Goal: Information Seeking & Learning: Learn about a topic

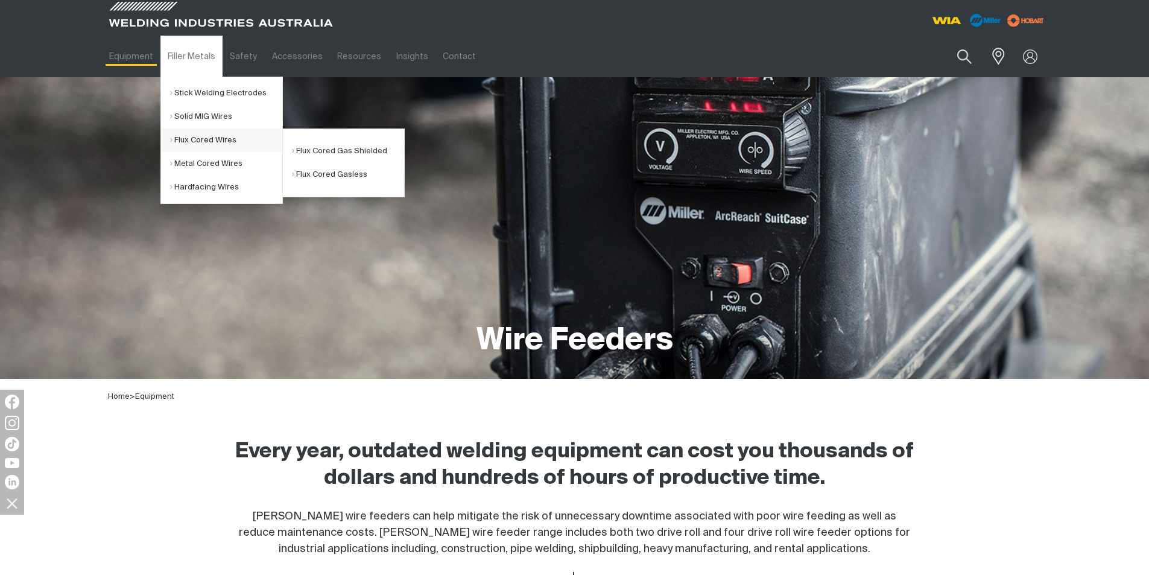
click at [215, 142] on link "Flux Cored Wires" at bounding box center [226, 141] width 112 height 24
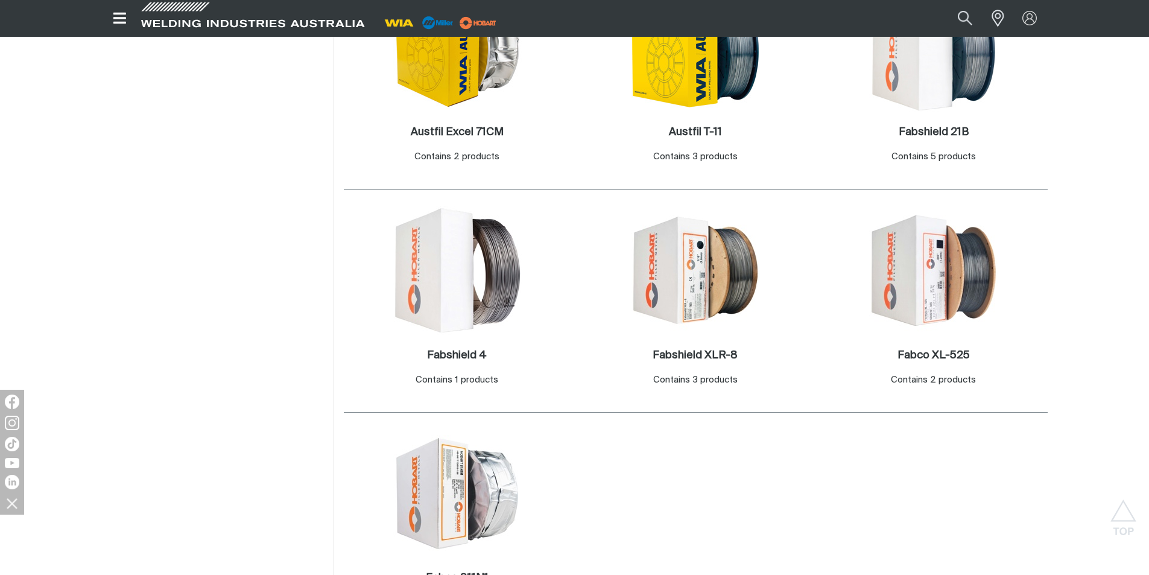
scroll to position [543, 0]
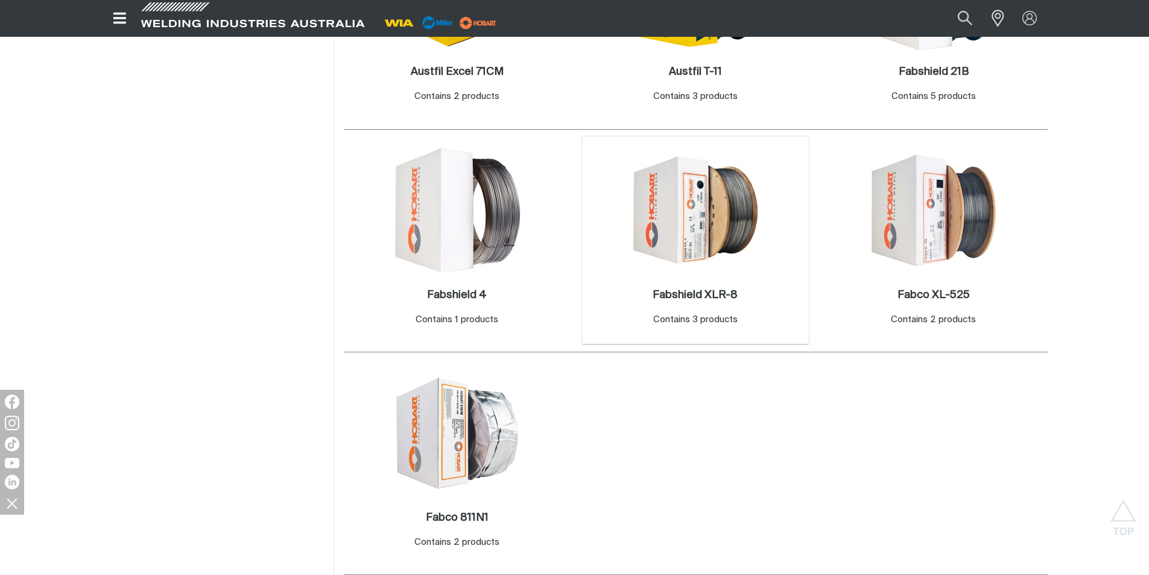
click at [688, 212] on img at bounding box center [695, 209] width 129 height 129
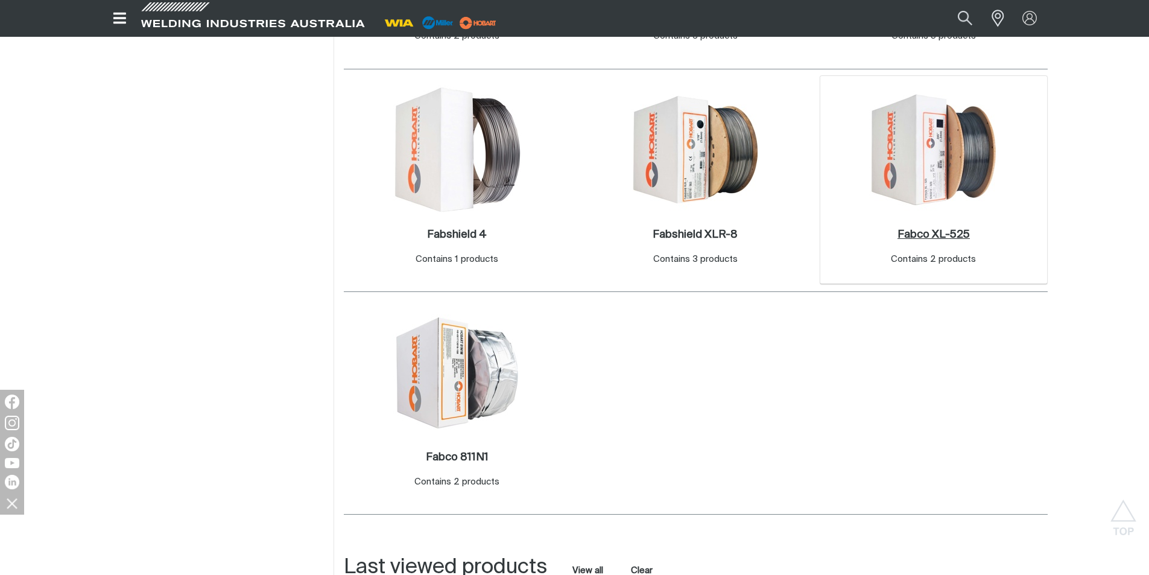
scroll to position [664, 0]
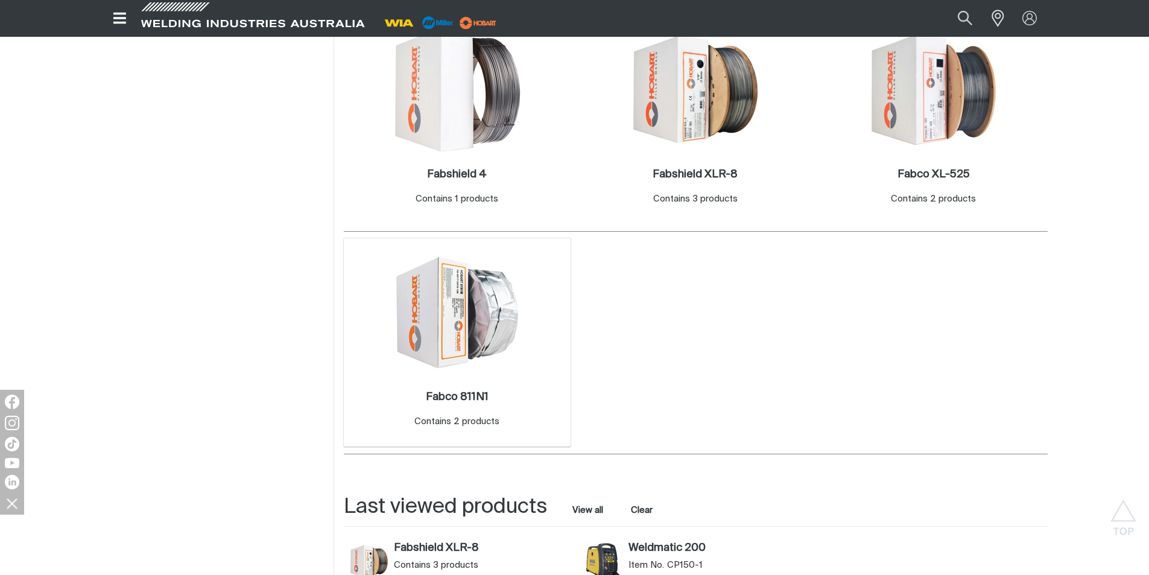
click at [448, 334] on img at bounding box center [457, 312] width 129 height 116
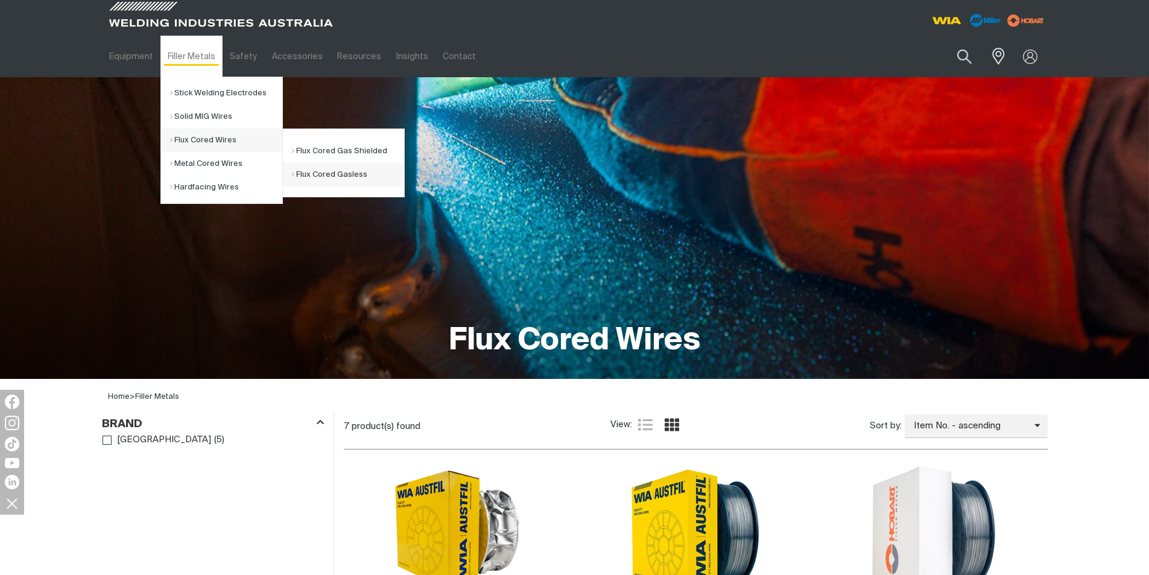
click at [337, 173] on link "Flux Cored Gasless" at bounding box center [348, 175] width 112 height 24
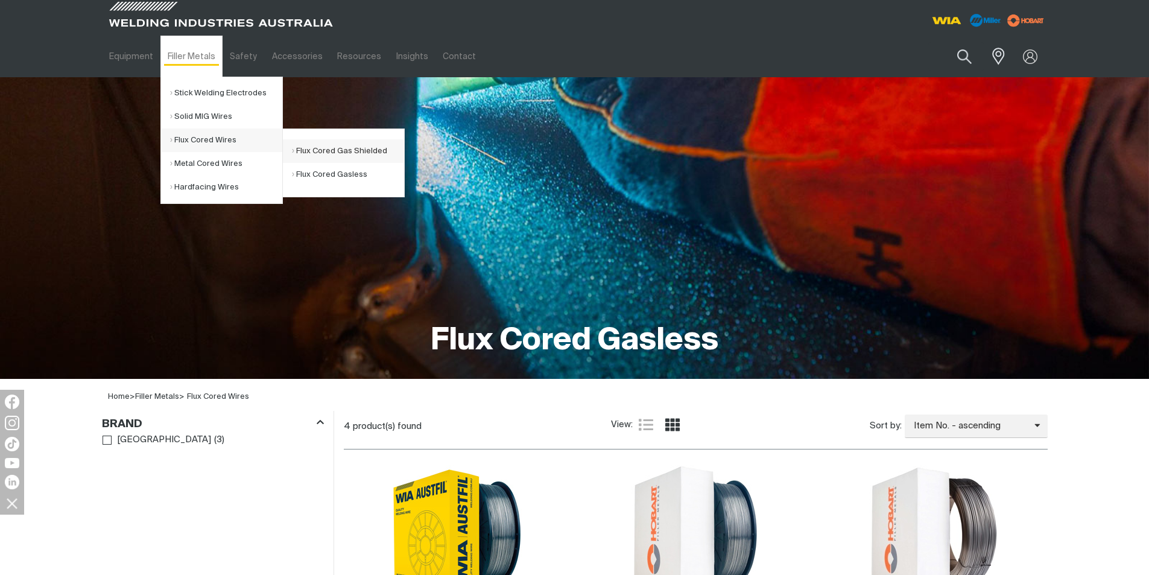
click at [311, 150] on link "Flux Cored Gas Shielded" at bounding box center [348, 151] width 112 height 24
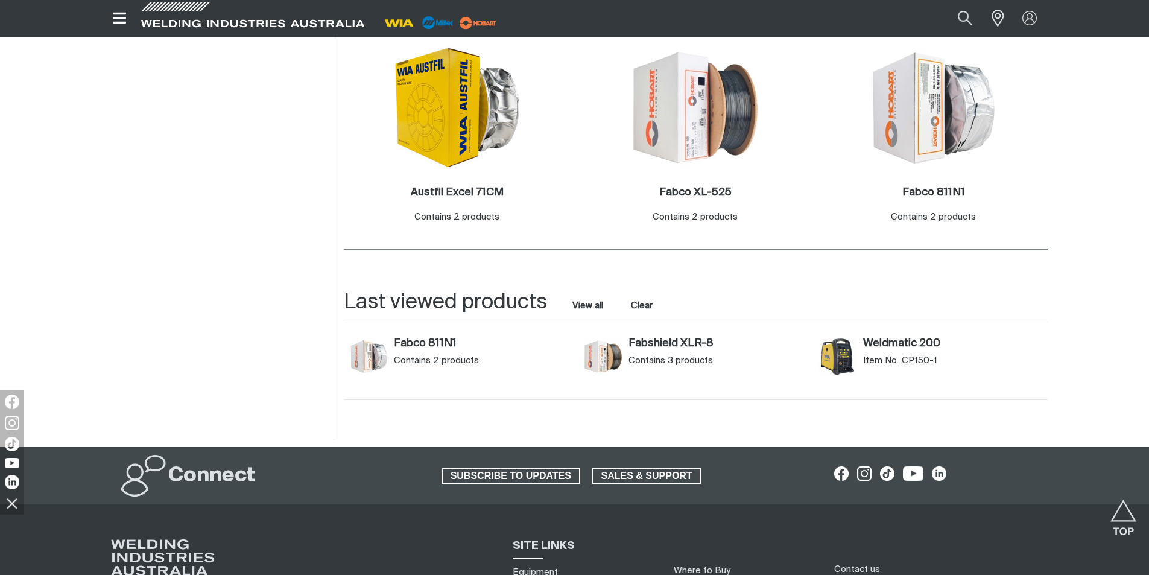
scroll to position [362, 0]
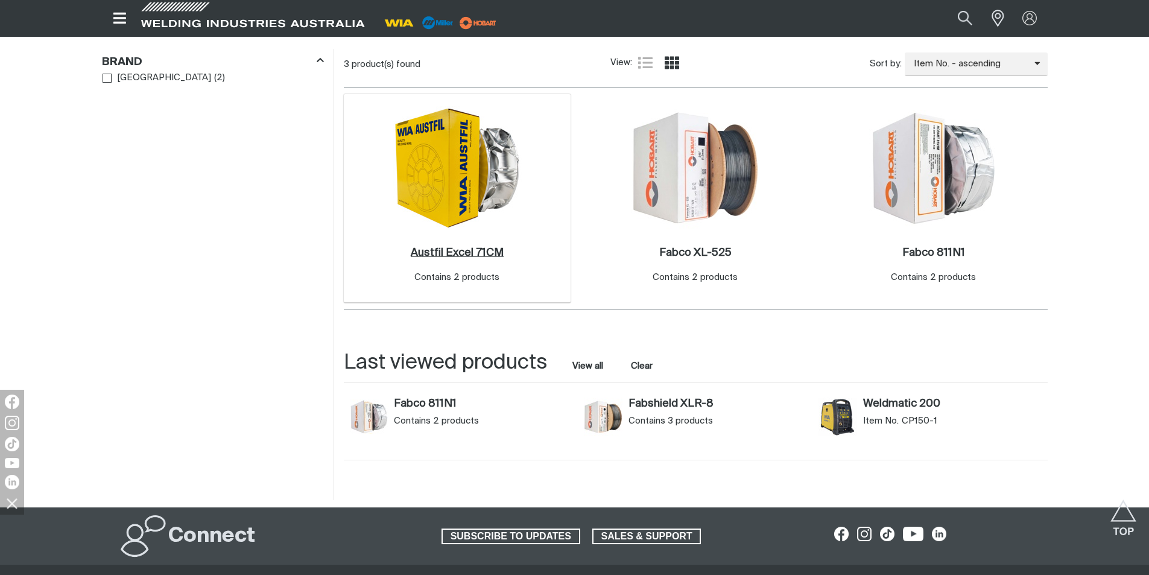
click at [458, 250] on h2 "Austfil Excel 71CM ." at bounding box center [457, 252] width 93 height 11
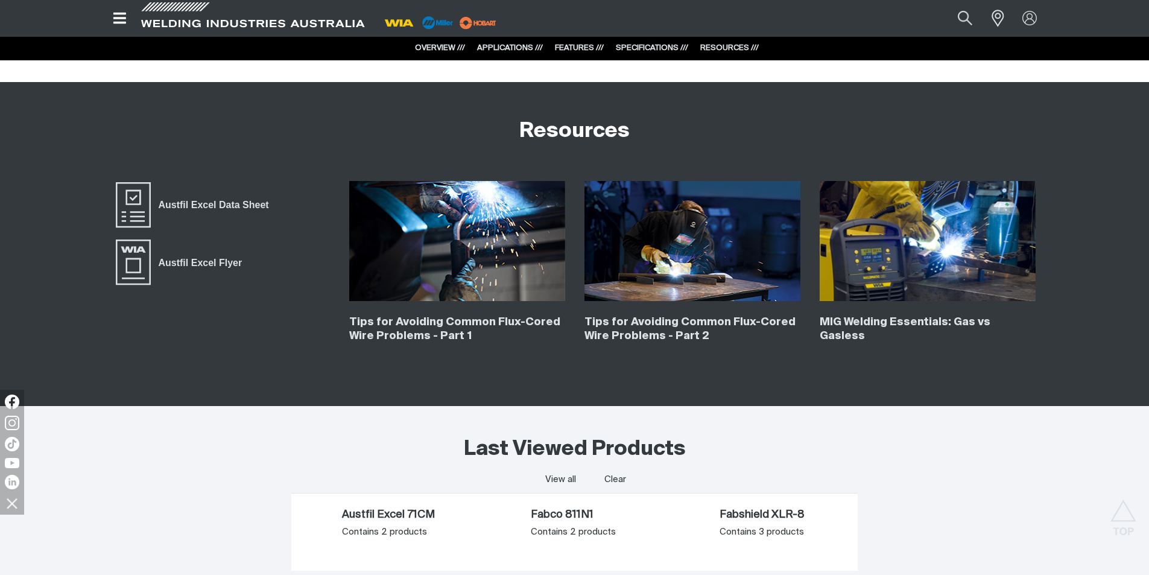
scroll to position [2896, 0]
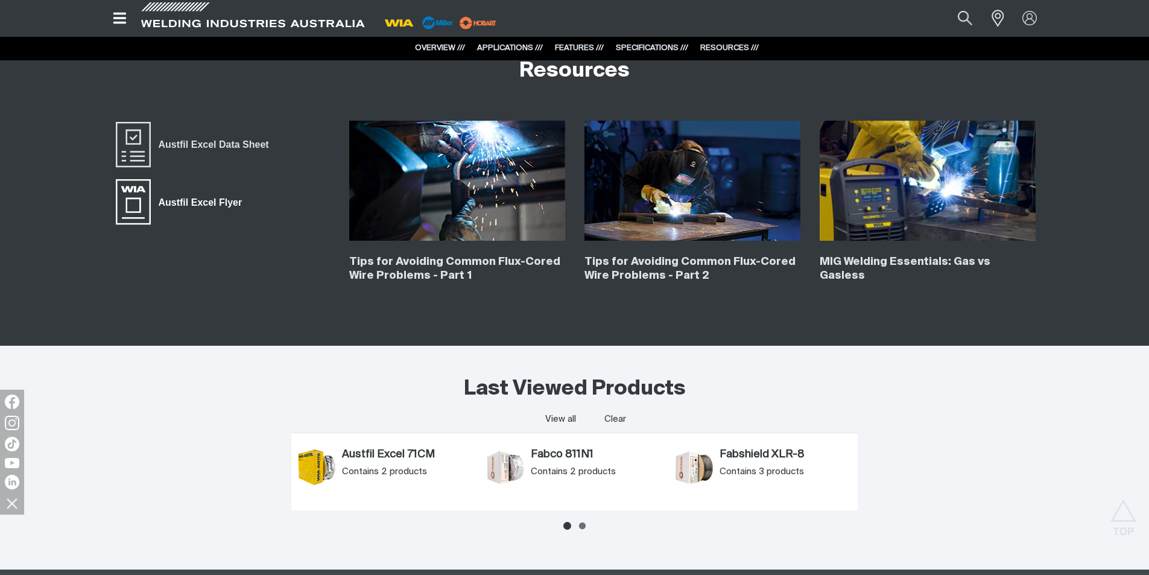
click at [209, 200] on span "Austfil Excel Flyer" at bounding box center [200, 203] width 99 height 16
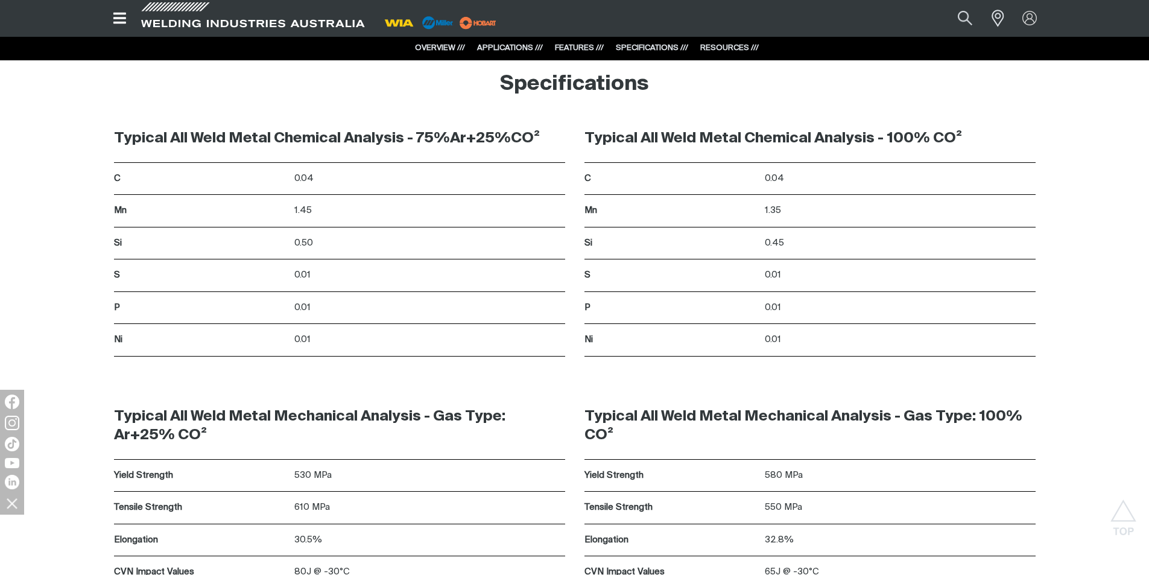
scroll to position [2775, 0]
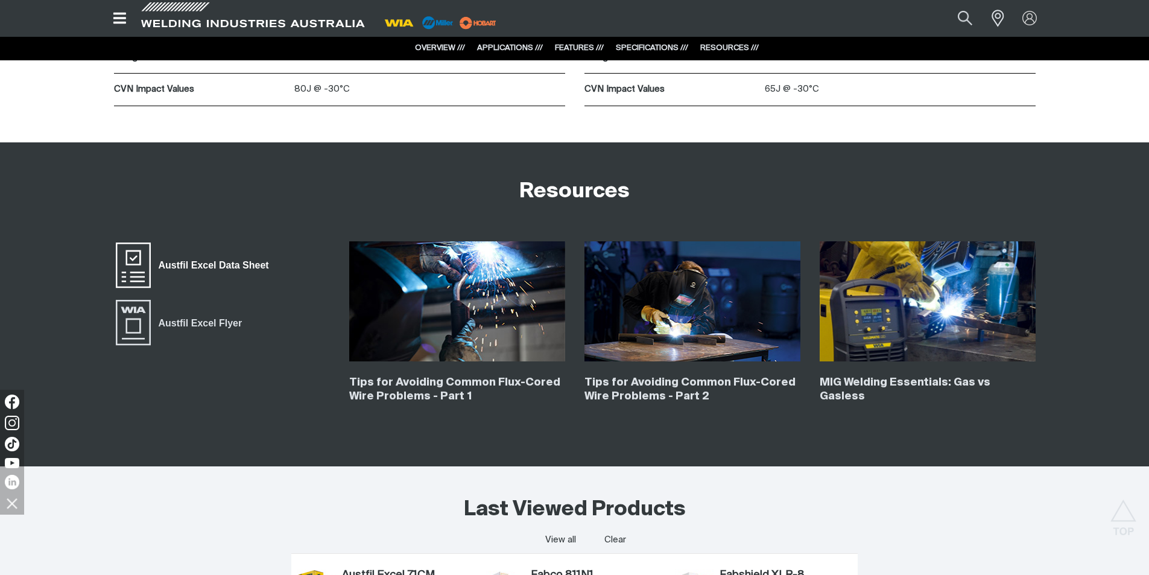
click at [218, 261] on span "Austfil Excel Data Sheet" at bounding box center [214, 266] width 126 height 16
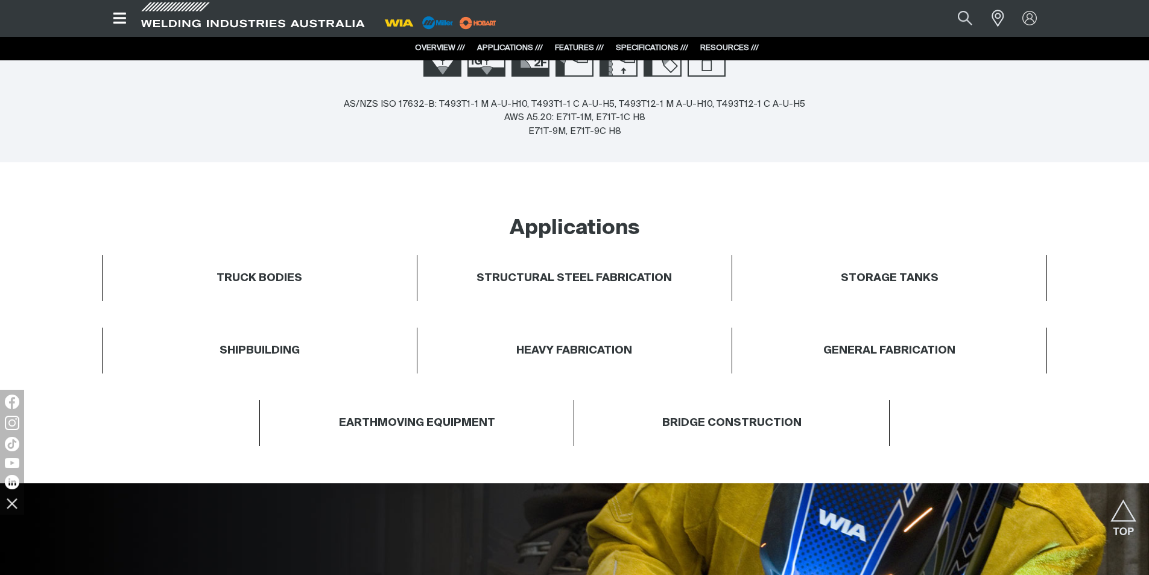
scroll to position [0, 0]
